Goal: Information Seeking & Learning: Learn about a topic

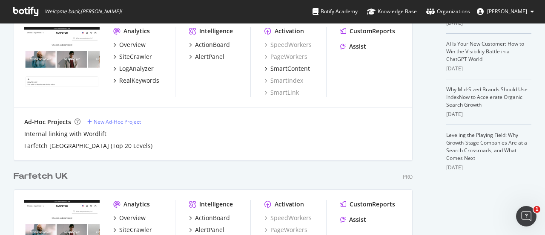
scroll to position [262, 0]
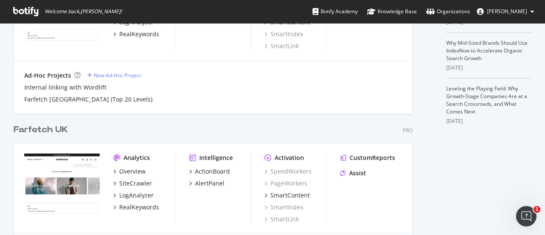
click at [55, 133] on div "Farfetch UK" at bounding box center [41, 130] width 54 height 12
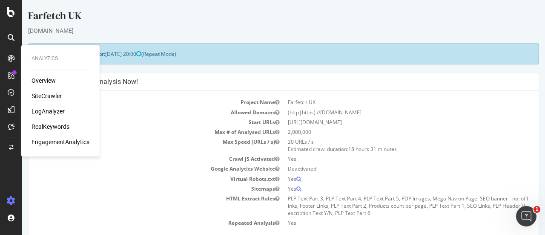
click at [53, 95] on div "SiteCrawler" at bounding box center [47, 96] width 30 height 9
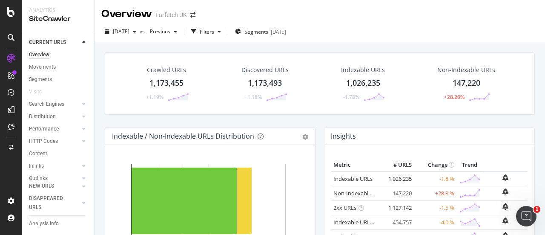
click at [462, 73] on div "Non-Indexable URLs" at bounding box center [466, 70] width 58 height 9
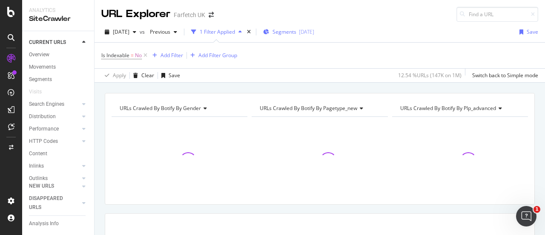
click at [296, 32] on span "Segments" at bounding box center [285, 31] width 24 height 7
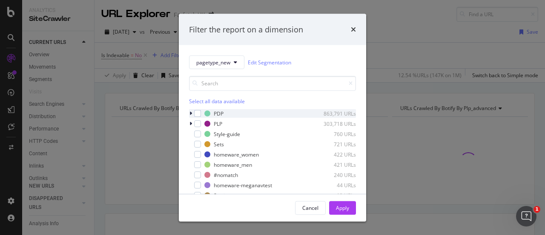
click at [190, 114] on icon "modal" at bounding box center [191, 113] width 3 height 5
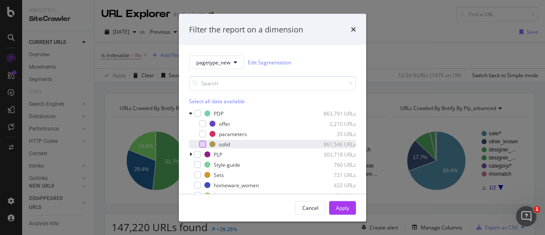
click at [204, 144] on div "modal" at bounding box center [202, 144] width 7 height 7
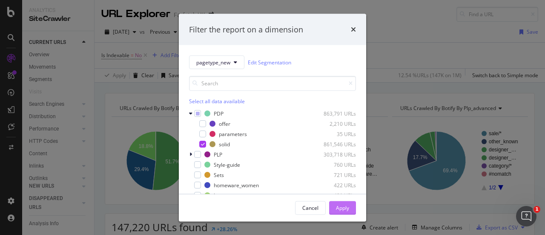
click at [346, 205] on div "Apply" at bounding box center [342, 207] width 13 height 7
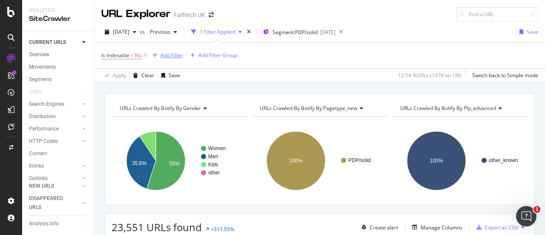
click at [169, 55] on div "Add Filter" at bounding box center [172, 55] width 23 height 7
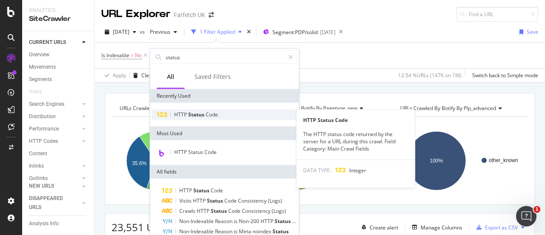
type input "status"
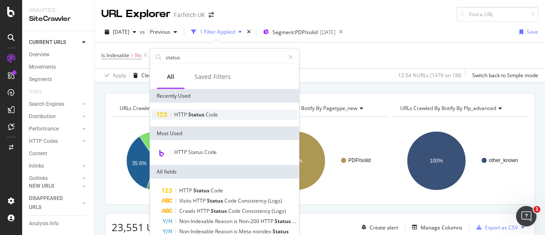
click at [213, 116] on span "Code" at bounding box center [212, 114] width 12 height 7
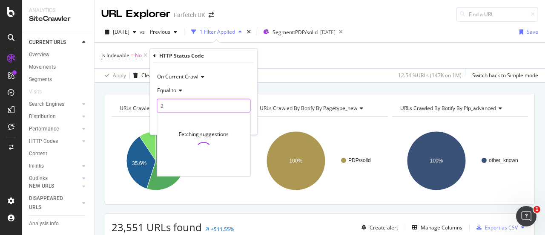
click at [195, 103] on input "2" at bounding box center [204, 106] width 94 height 14
type input "200"
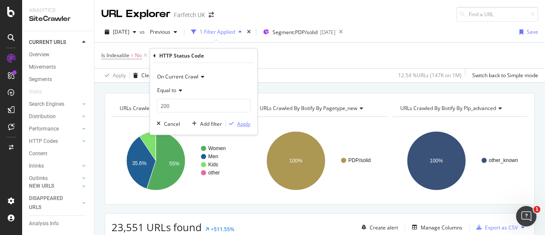
click at [239, 121] on div "Apply" at bounding box center [243, 123] width 13 height 7
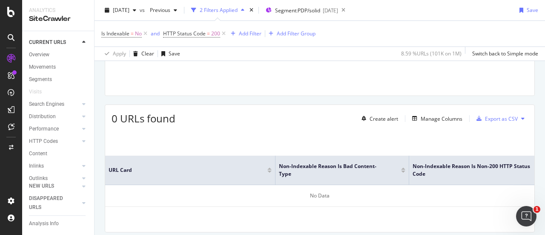
scroll to position [108, 0]
click at [224, 34] on icon at bounding box center [223, 33] width 7 height 9
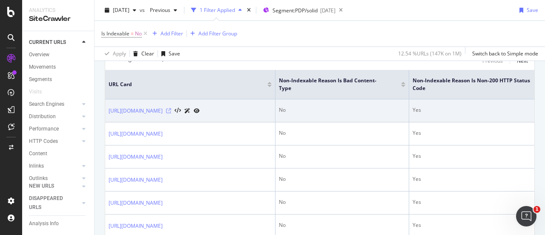
click at [171, 113] on icon at bounding box center [168, 110] width 5 height 5
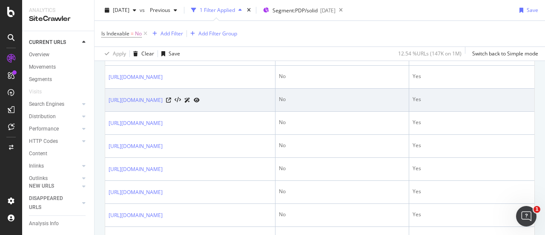
scroll to position [244, 0]
click at [171, 102] on icon at bounding box center [168, 99] width 5 height 5
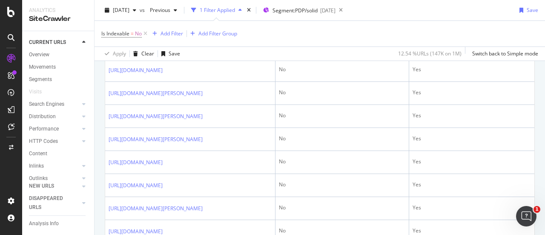
scroll to position [932, 0]
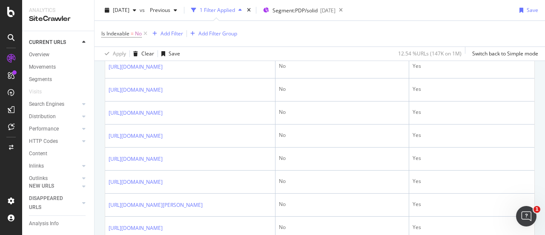
scroll to position [1126, 0]
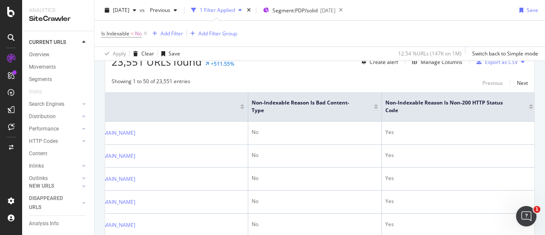
scroll to position [161, 0]
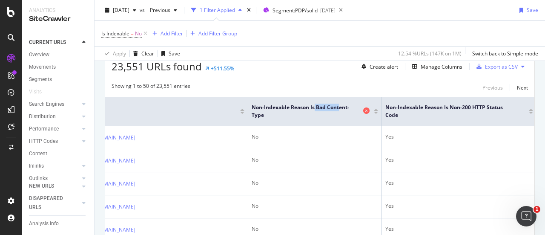
drag, startPoint x: 314, startPoint y: 111, endPoint x: 339, endPoint y: 109, distance: 24.8
click at [339, 109] on span "Non-Indexable Reason is Bad Content-Type" at bounding box center [306, 110] width 109 height 15
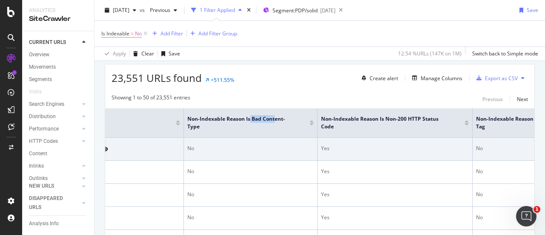
scroll to position [0, 93]
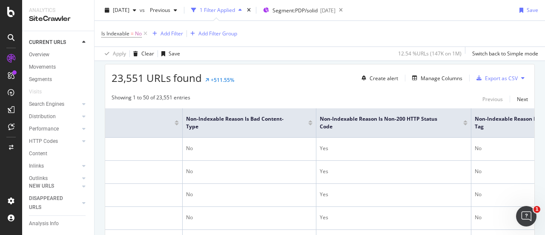
click at [399, 96] on div "Showing 1 to 50 of 23,551 entries Previous Next" at bounding box center [319, 99] width 429 height 10
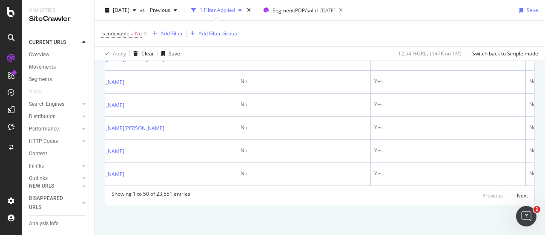
scroll to position [0, 0]
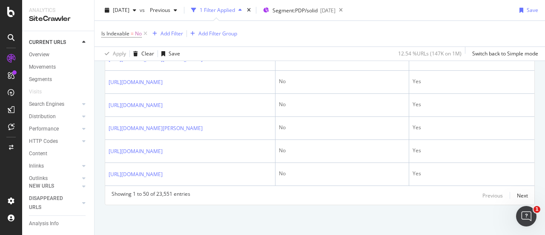
scroll to position [1883, 0]
click at [521, 196] on div "Next" at bounding box center [522, 195] width 11 height 7
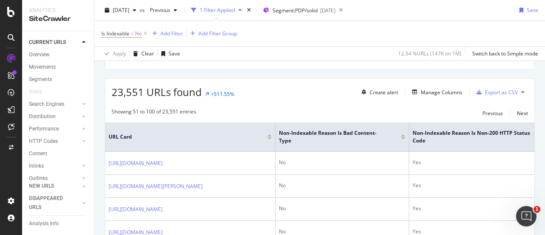
scroll to position [1875, 0]
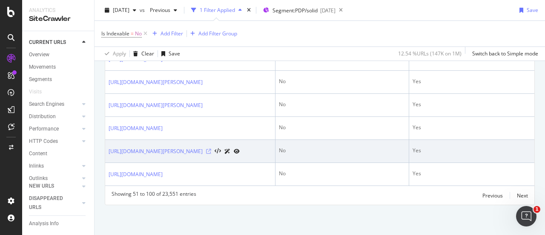
click at [211, 149] on icon at bounding box center [208, 151] width 5 height 5
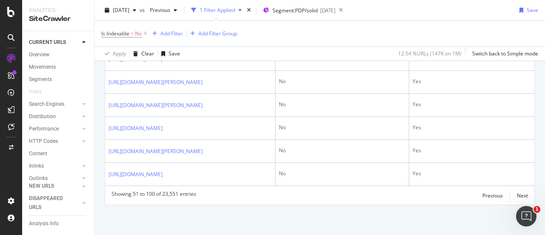
scroll to position [1468, 0]
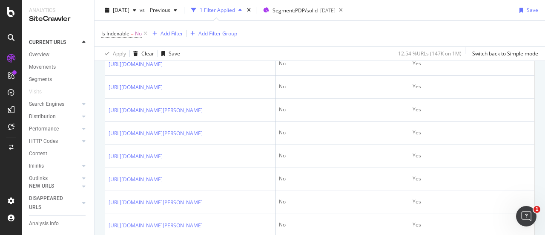
scroll to position [1125, 0]
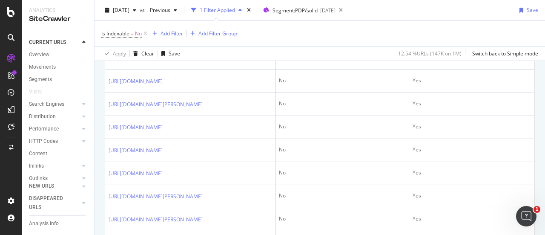
scroll to position [1053, 0]
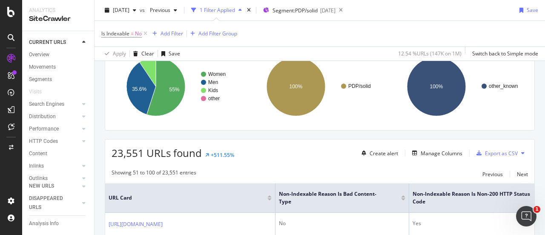
scroll to position [0, 0]
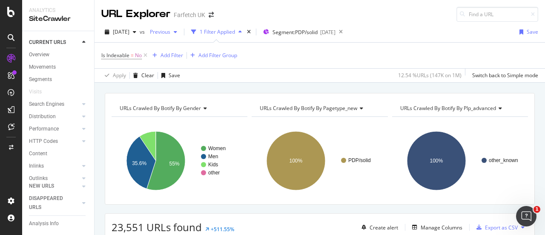
click at [170, 31] on span "Previous" at bounding box center [159, 31] width 24 height 7
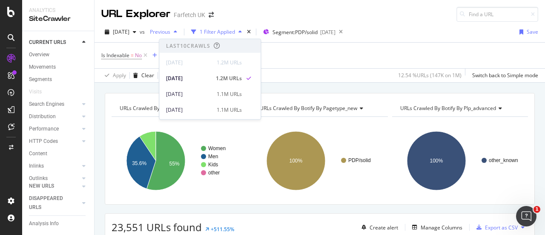
click at [170, 31] on span "Previous" at bounding box center [159, 31] width 24 height 7
